Goal: Navigation & Orientation: Find specific page/section

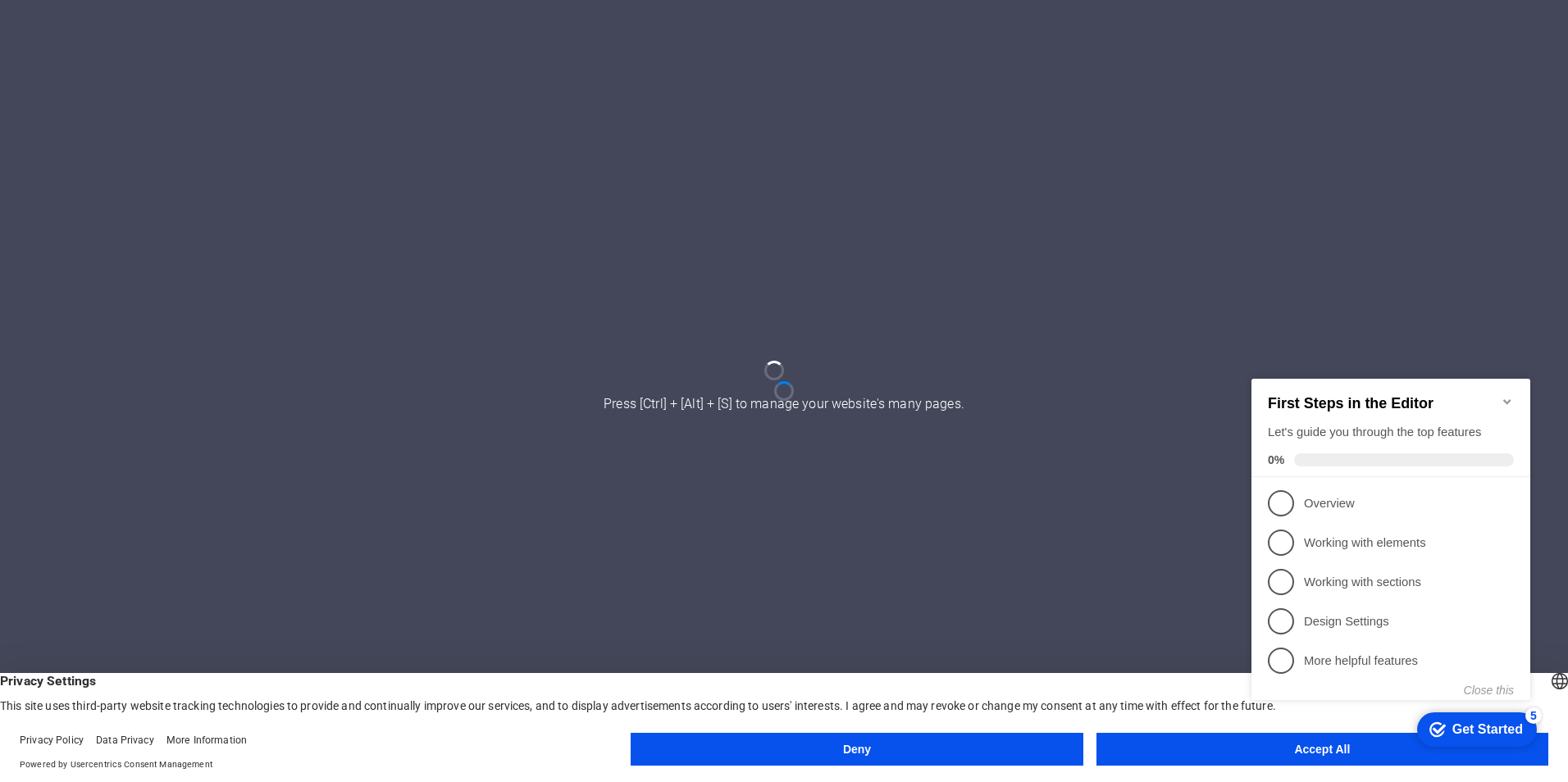
click at [884, 508] on div at bounding box center [784, 391] width 1568 height 782
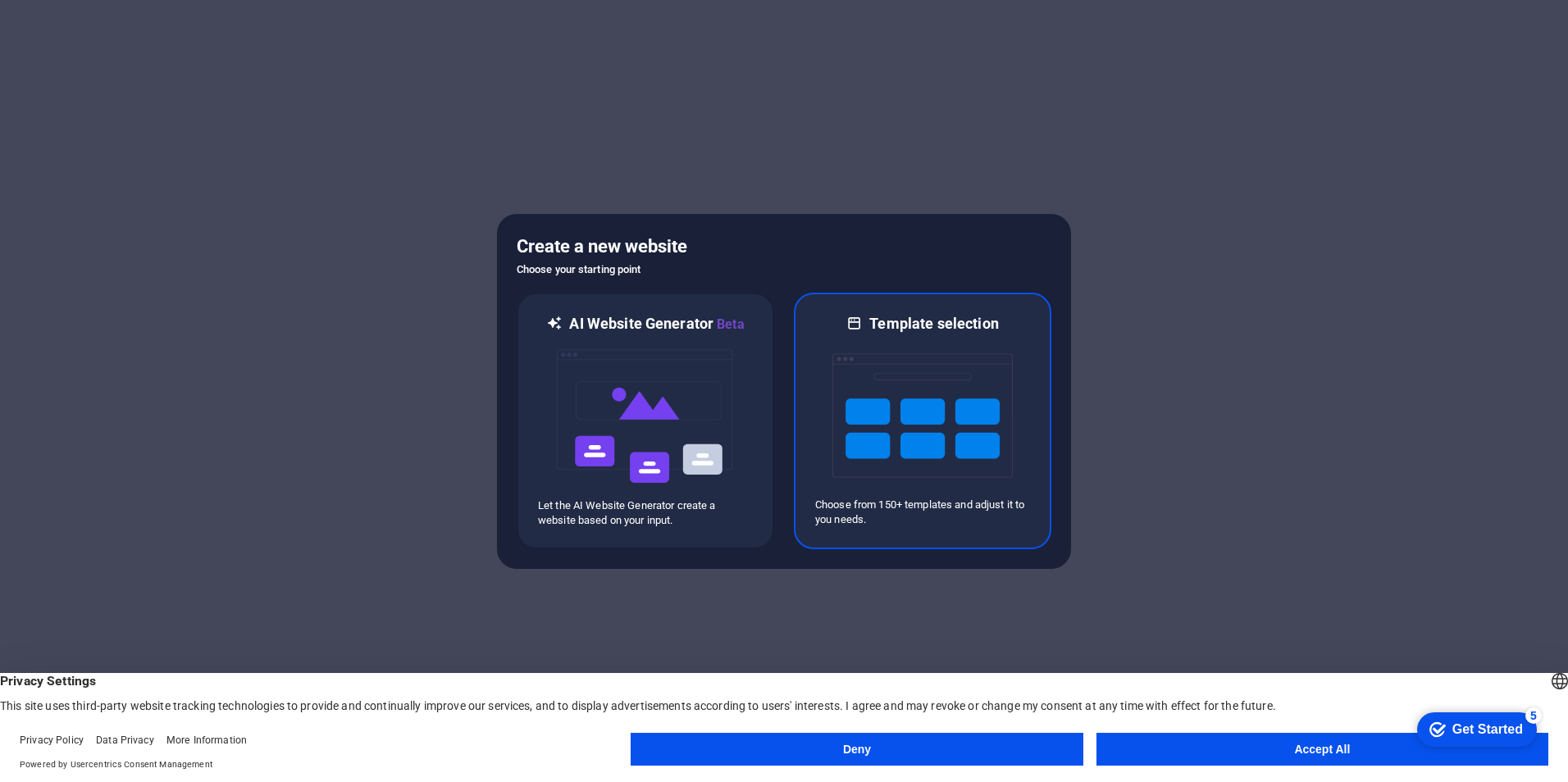
click at [881, 439] on img at bounding box center [922, 415] width 181 height 164
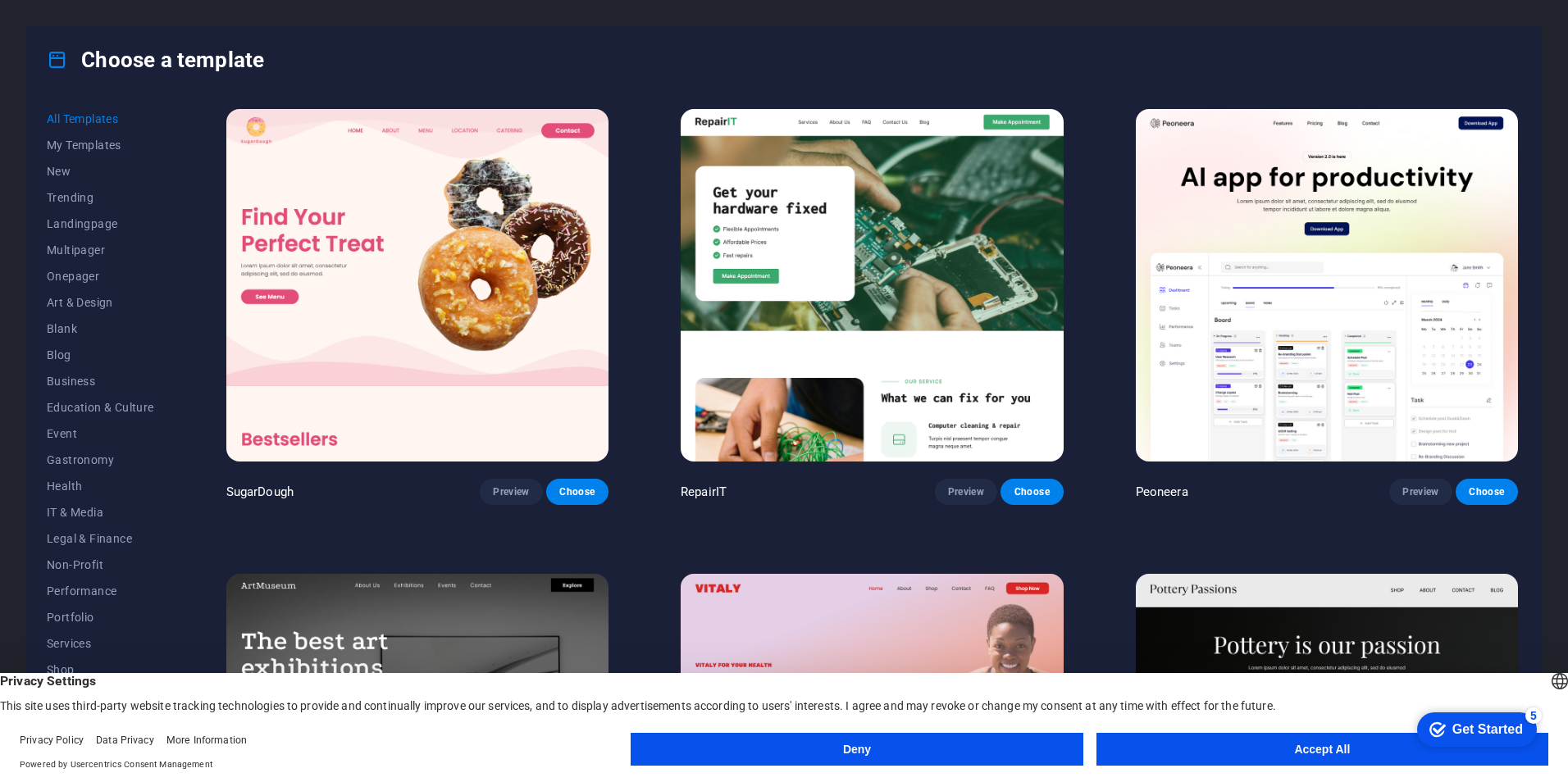
click at [1294, 756] on button "Accept All" at bounding box center [1322, 749] width 452 height 33
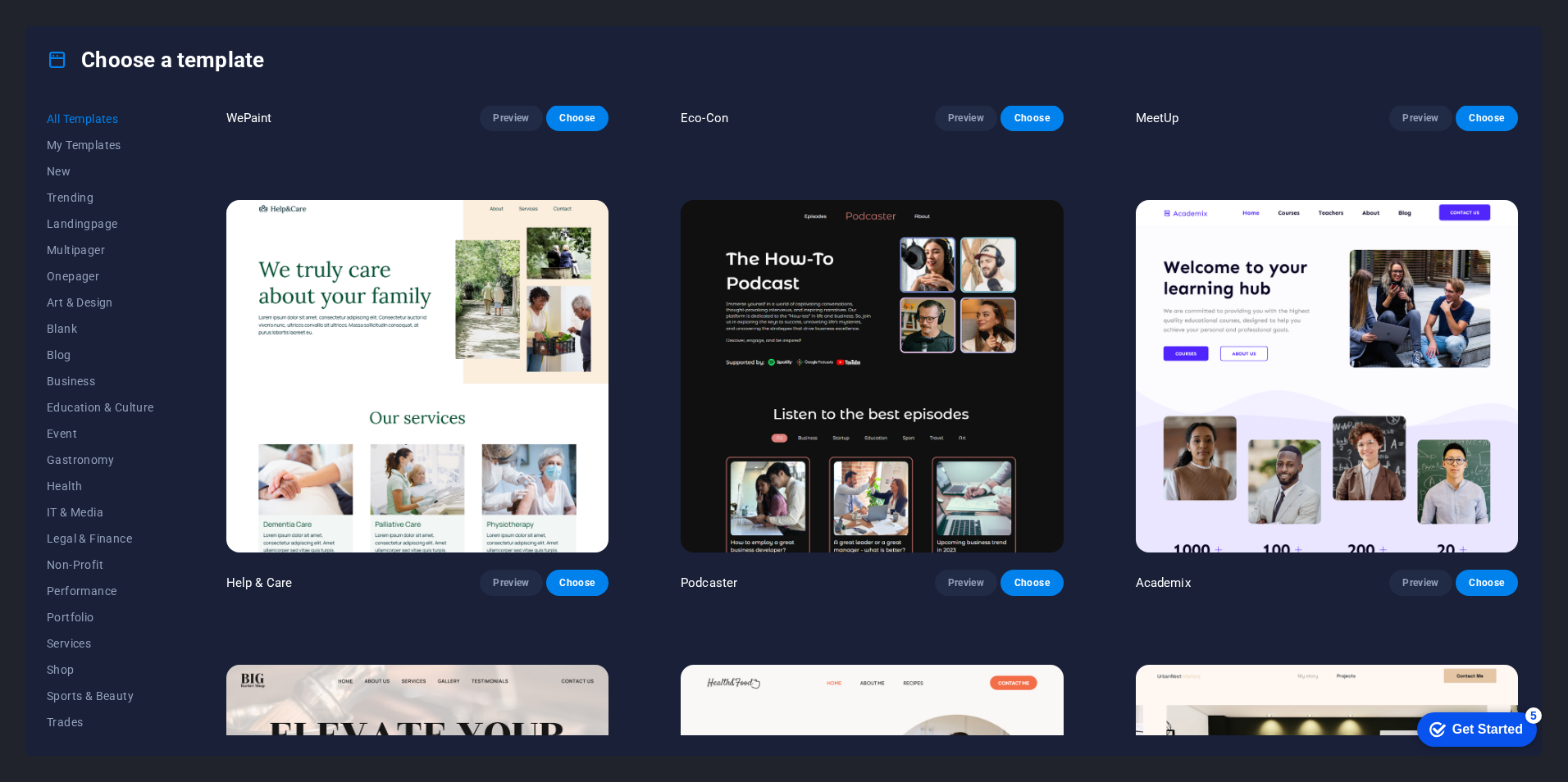
scroll to position [2049, 0]
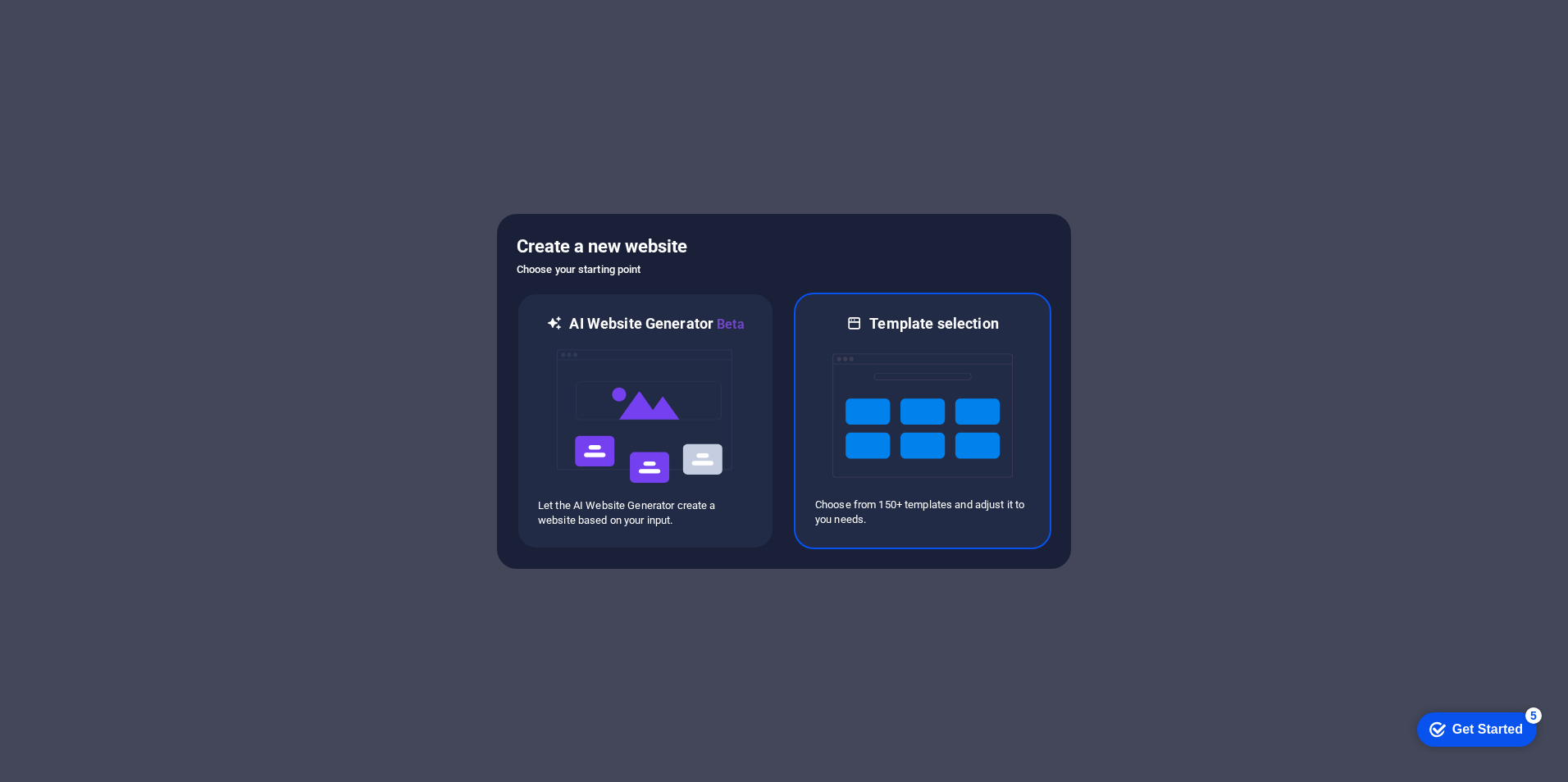
click at [1004, 372] on img at bounding box center [922, 415] width 181 height 164
